Goal: Task Accomplishment & Management: Manage account settings

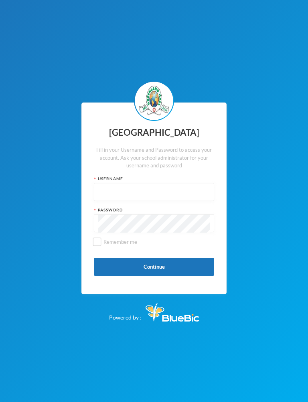
click at [171, 195] on input "text" at bounding box center [153, 193] width 111 height 18
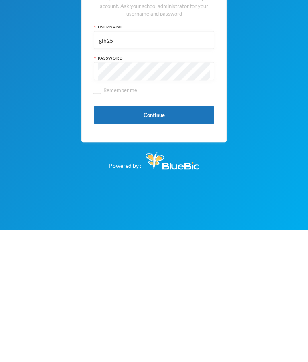
click at [164, 284] on img at bounding box center [172, 293] width 54 height 18
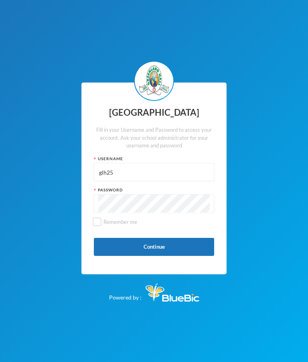
click at [161, 163] on input "glh25" at bounding box center [153, 172] width 111 height 18
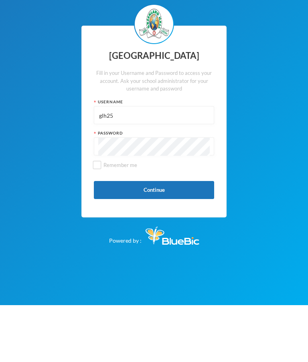
type input "p-j21-81"
click at [94, 218] on input "Remember me" at bounding box center [97, 222] width 8 height 8
checkbox input "true"
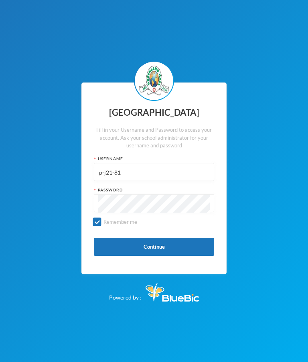
scroll to position [0, 0]
click at [179, 256] on button "Continue" at bounding box center [154, 247] width 120 height 18
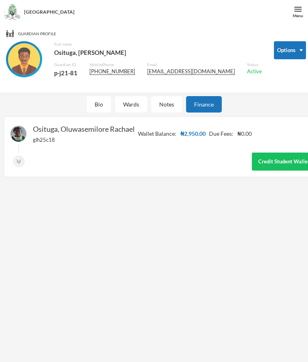
click at [288, 53] on button "Options" at bounding box center [290, 50] width 32 height 18
click at [290, 45] on button "Options" at bounding box center [290, 50] width 32 height 18
click at [294, 44] on button "Options" at bounding box center [290, 50] width 32 height 18
click at [24, 165] on img at bounding box center [18, 161] width 11 height 11
click at [300, 11] on img at bounding box center [297, 9] width 7 height 7
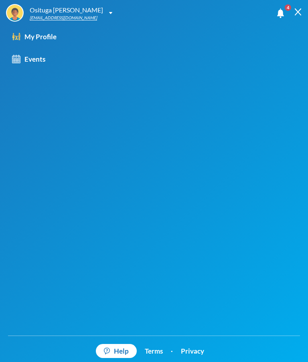
click at [40, 38] on div "My Profile" at bounding box center [34, 37] width 44 height 10
click at [30, 36] on div "My Profile" at bounding box center [34, 37] width 44 height 10
click at [37, 39] on div "My Profile" at bounding box center [34, 37] width 44 height 10
click at [297, 15] on img at bounding box center [297, 11] width 7 height 7
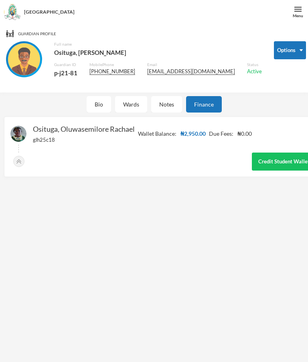
click at [104, 98] on div "Bio" at bounding box center [99, 104] width 24 height 16
